Goal: Information Seeking & Learning: Understand process/instructions

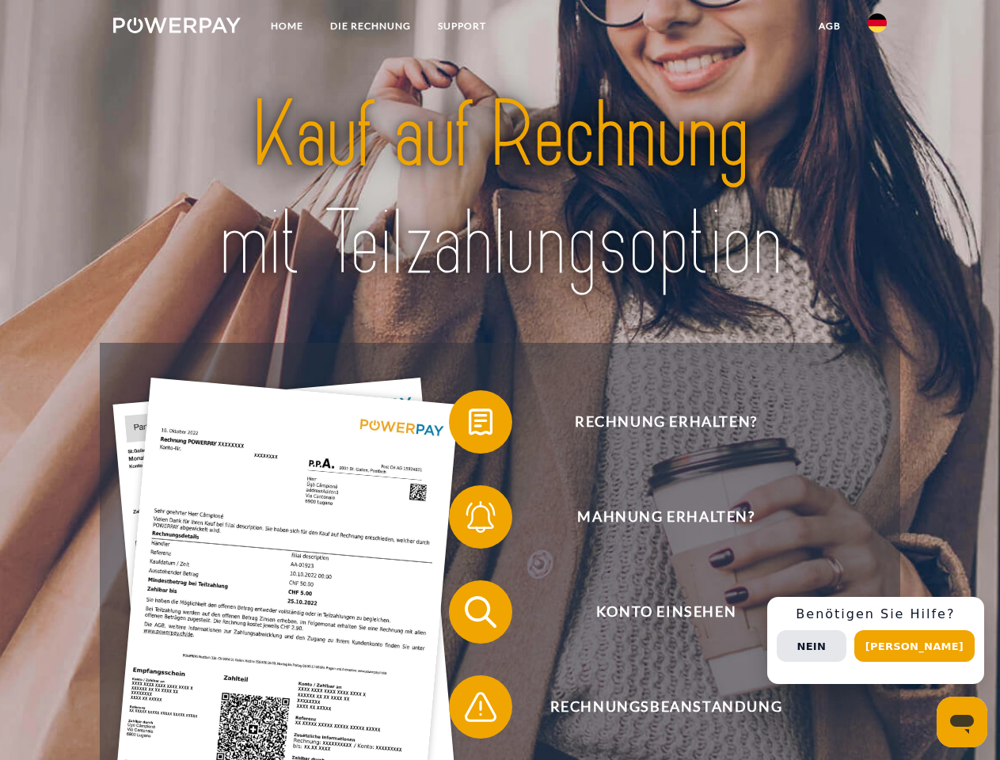
click at [177, 28] on img at bounding box center [176, 25] width 127 height 16
click at [877, 28] on img at bounding box center [877, 22] width 19 height 19
click at [829, 26] on link "agb" at bounding box center [829, 26] width 49 height 29
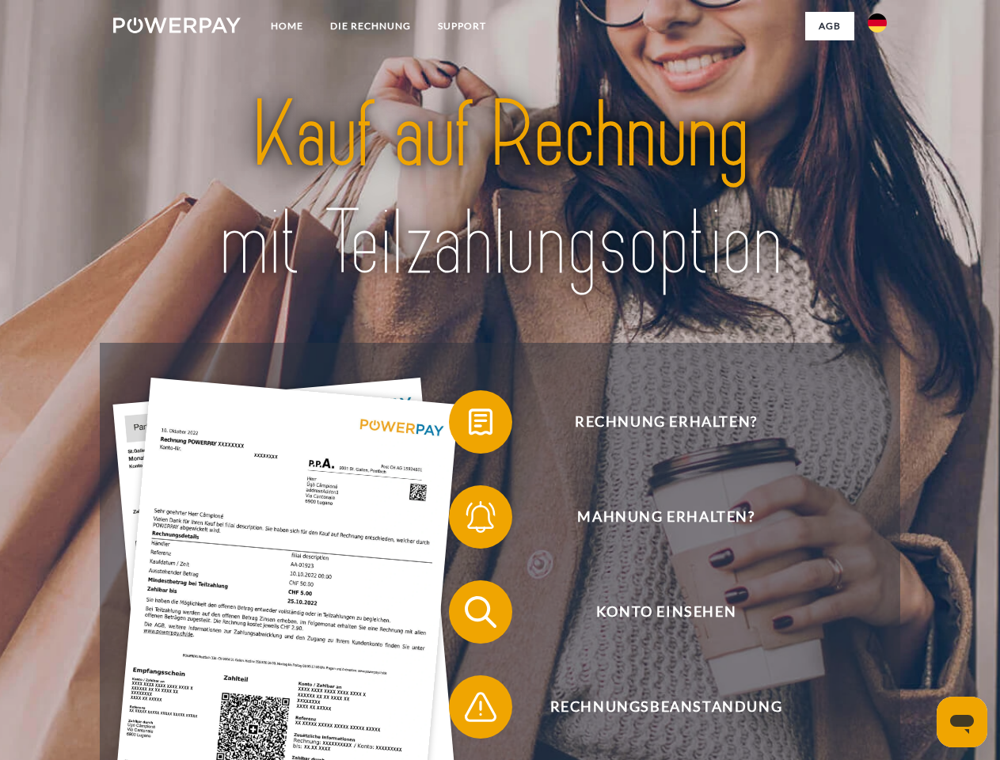
click at [469, 425] on span at bounding box center [456, 421] width 79 height 79
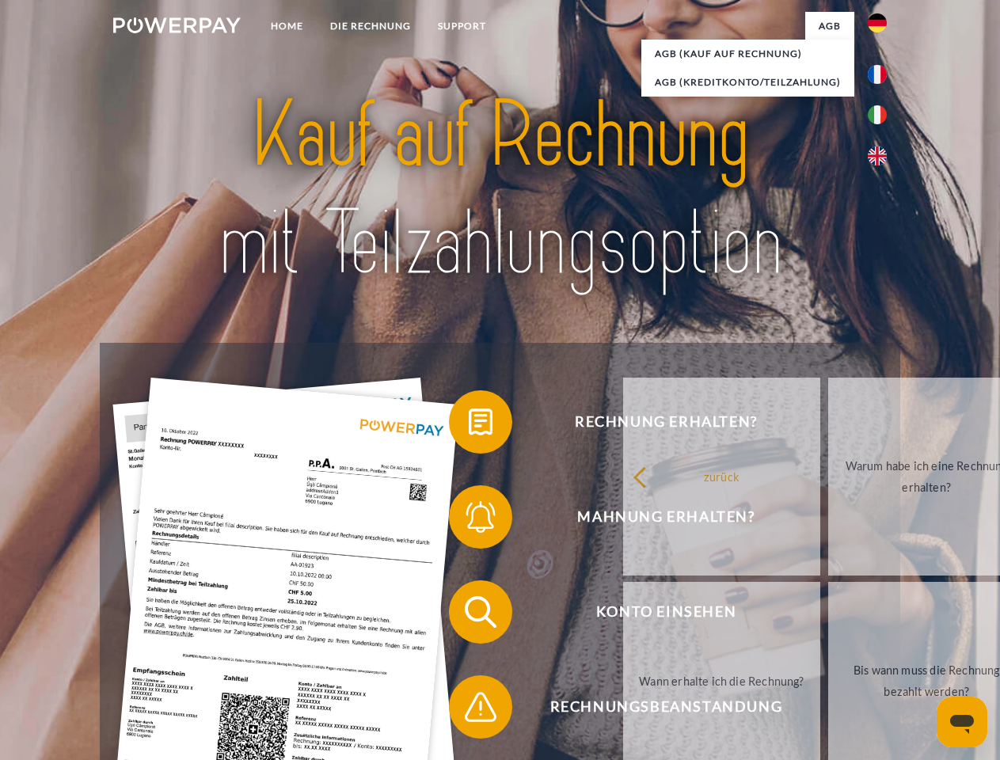
click at [469, 520] on span at bounding box center [456, 516] width 79 height 79
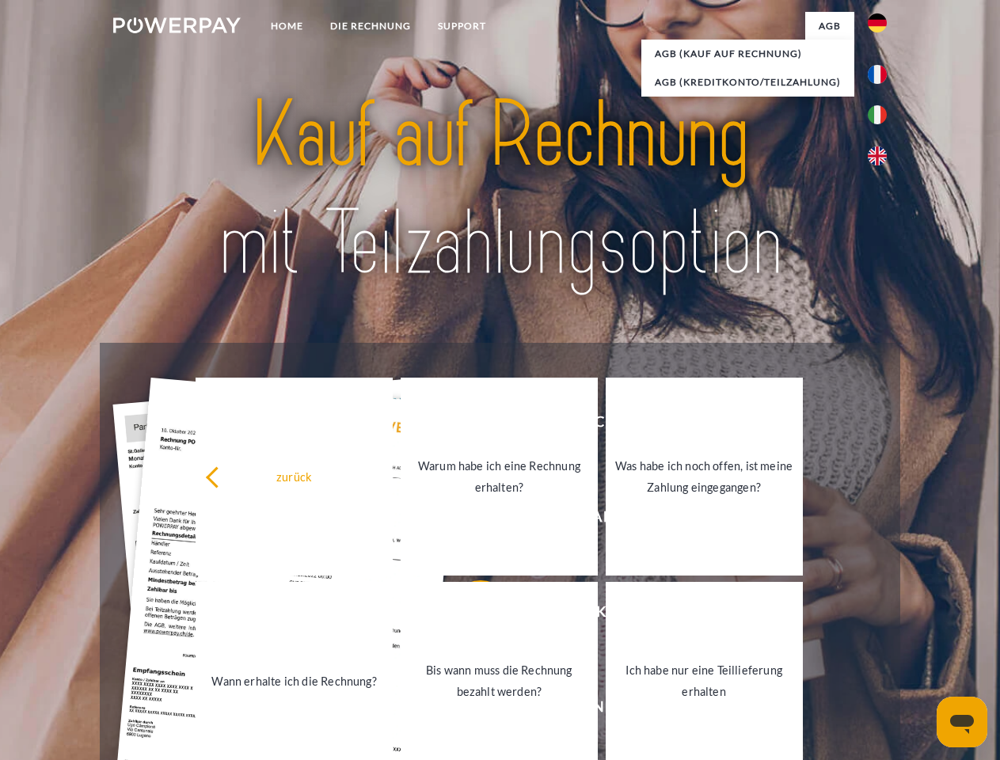
click at [469, 615] on link "Bis wann muss die Rechnung bezahlt werden?" at bounding box center [499, 681] width 197 height 198
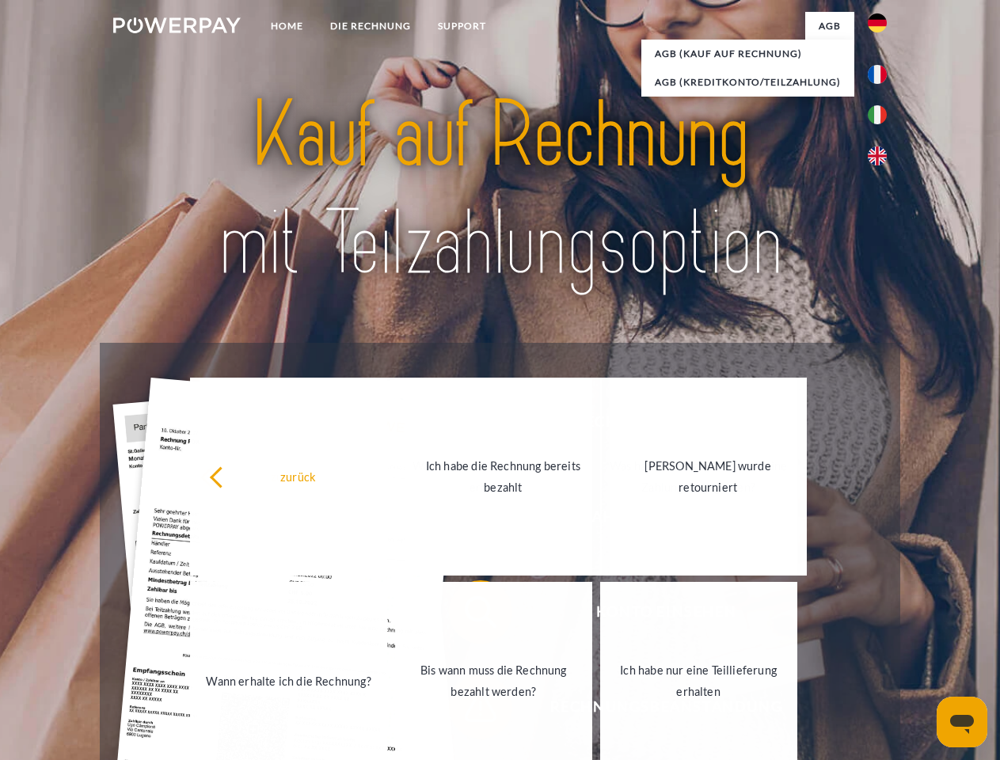
click at [469, 710] on link "Bis wann muss die Rechnung bezahlt werden?" at bounding box center [493, 681] width 197 height 198
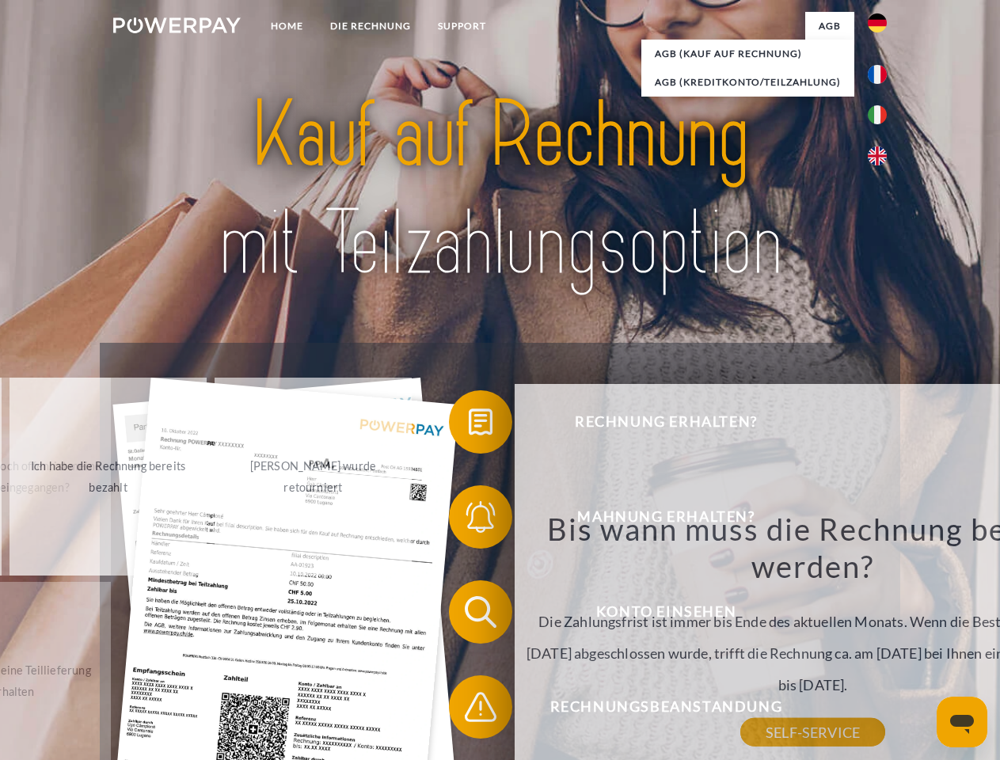
click at [881, 640] on div "Rechnung erhalten? Mahnung erhalten? Konto einsehen" at bounding box center [500, 659] width 800 height 633
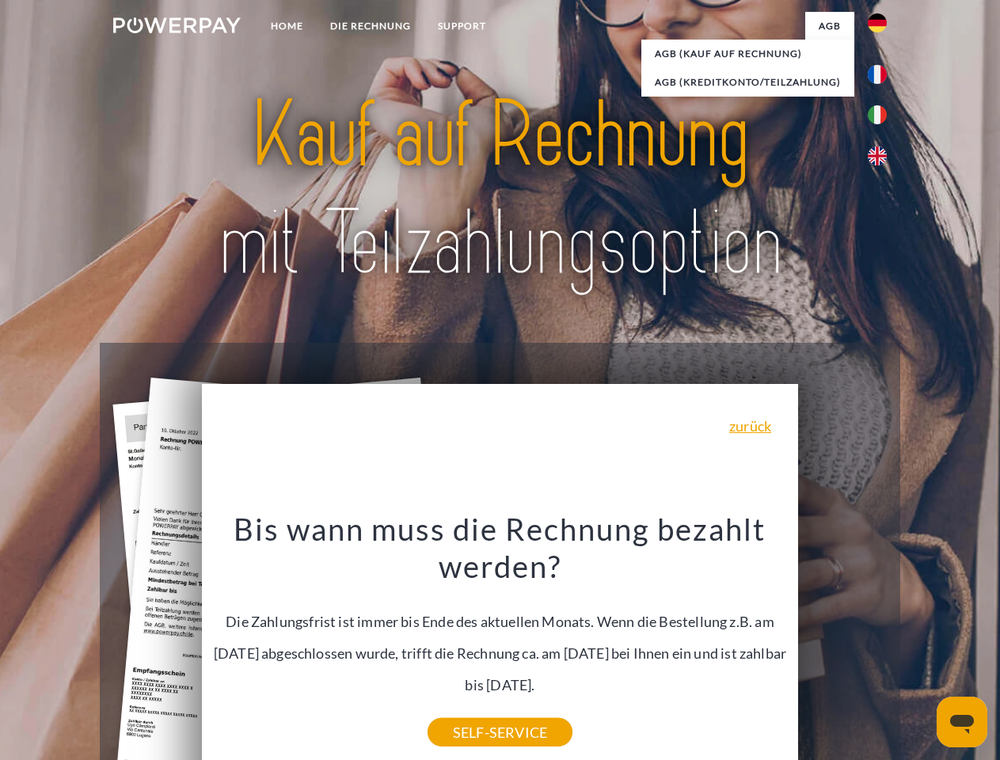
click at [842, 644] on span "Konto einsehen" at bounding box center [666, 611] width 388 height 63
click at [920, 646] on header "Home DIE RECHNUNG SUPPORT" at bounding box center [500, 546] width 1000 height 1093
